Goal: Find specific page/section: Find specific page/section

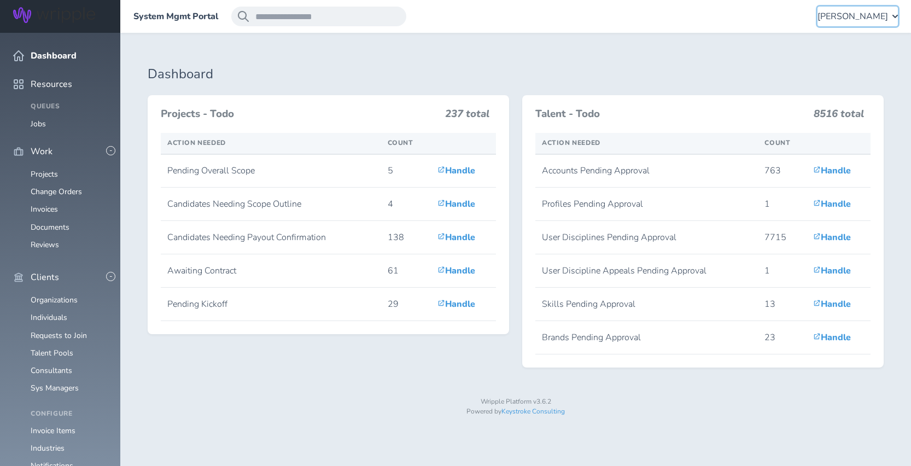
click at [856, 20] on span "[PERSON_NAME]" at bounding box center [852, 16] width 71 height 10
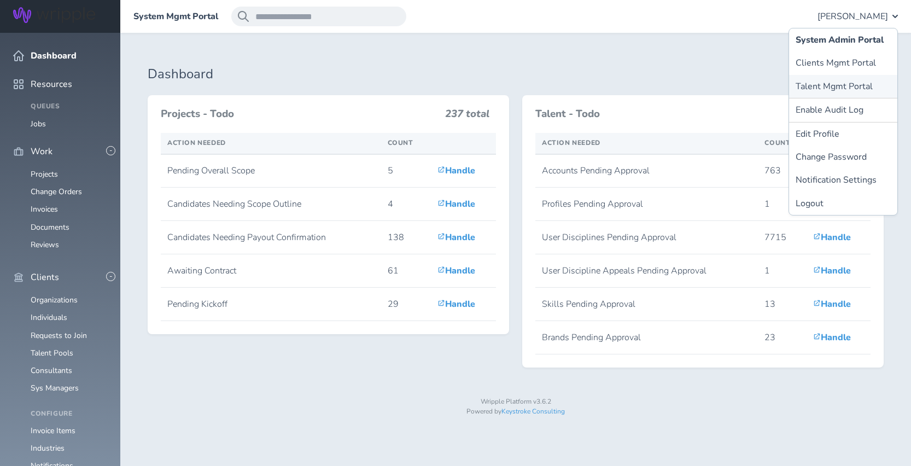
click at [826, 90] on link "Talent Mgmt Portal" at bounding box center [843, 86] width 108 height 23
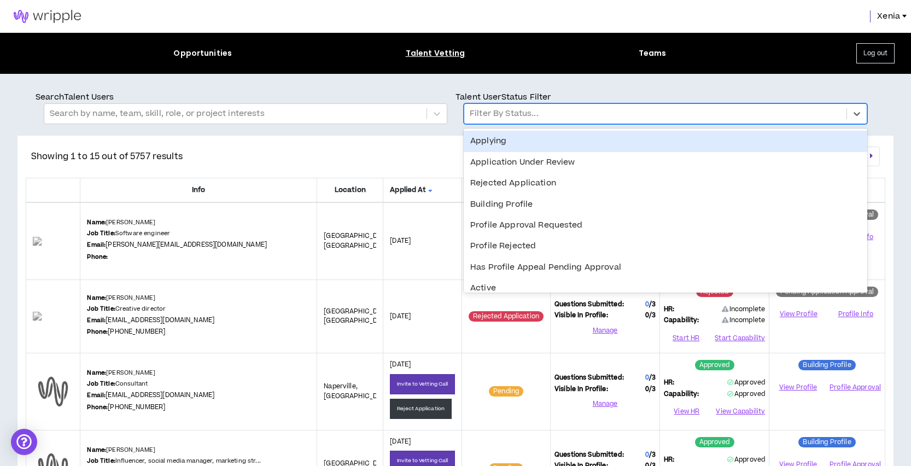
click at [505, 116] on div at bounding box center [655, 114] width 371 height 14
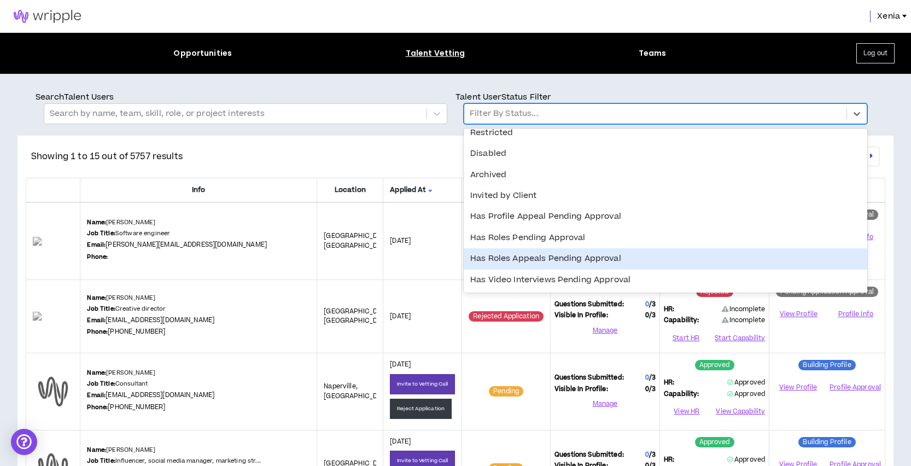
scroll to position [197, 0]
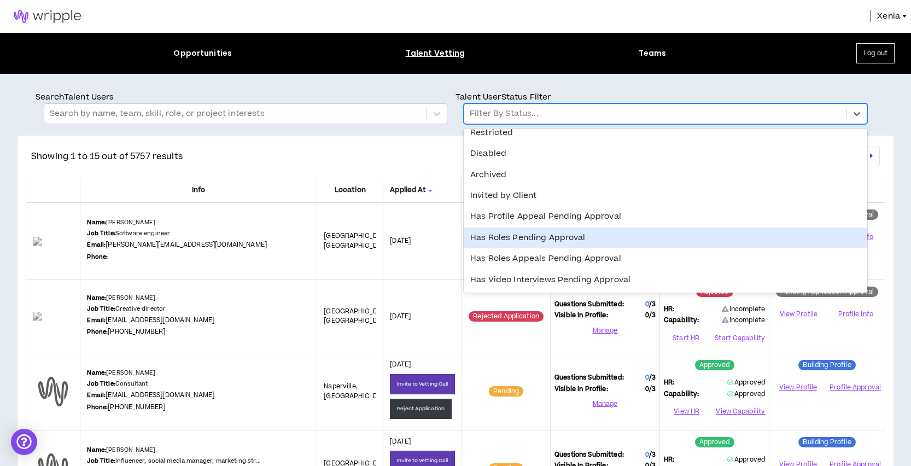
click at [511, 243] on div "Has Roles Pending Approval" at bounding box center [665, 237] width 403 height 21
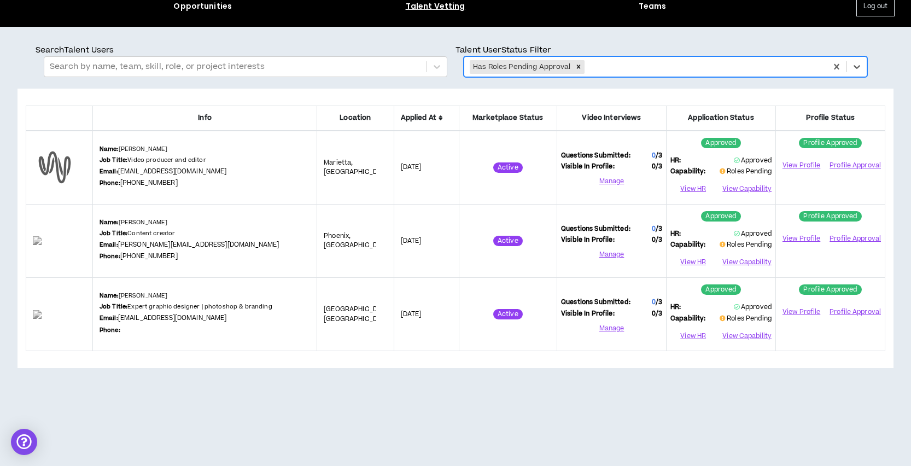
scroll to position [0, 0]
